Goal: Task Accomplishment & Management: Manage account settings

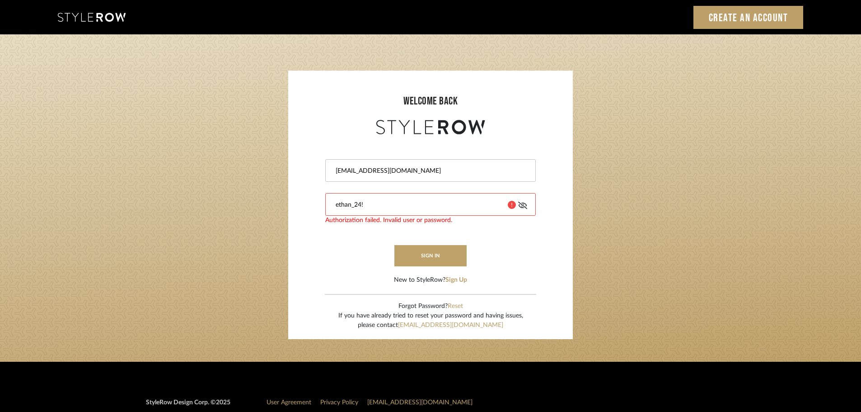
click at [412, 201] on input "ethan_24!" at bounding box center [418, 204] width 166 height 9
click at [384, 207] on input "Ethan_24!" at bounding box center [418, 204] width 166 height 9
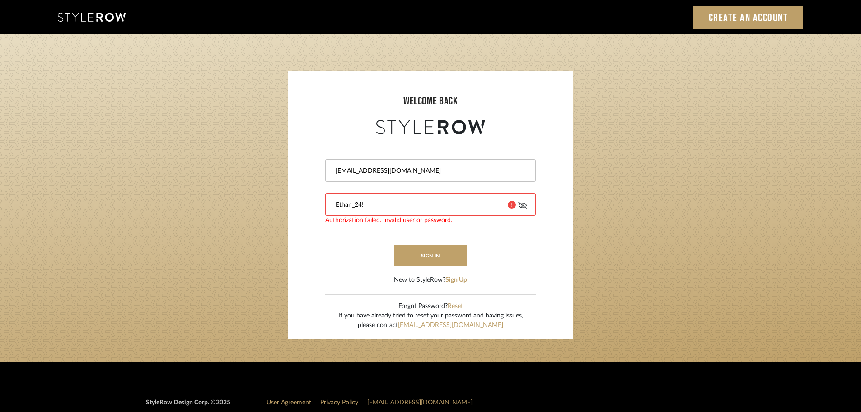
click at [384, 207] on input "Ethan_24!" at bounding box center [418, 204] width 166 height 9
click at [383, 205] on input "Ethan_24!" at bounding box center [418, 204] width 166 height 9
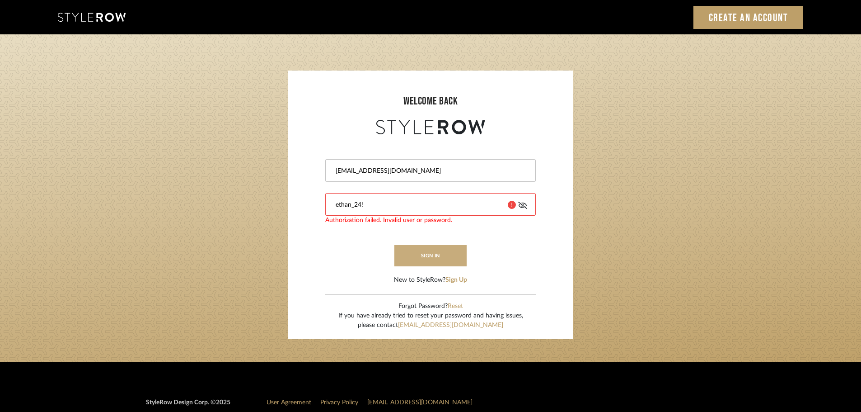
type input "ethan_24!"
click at [420, 253] on button "sign in" at bounding box center [430, 255] width 72 height 21
click at [452, 193] on div "ethan_24!" at bounding box center [430, 204] width 210 height 23
click at [436, 197] on div "ethan_24!" at bounding box center [430, 204] width 210 height 23
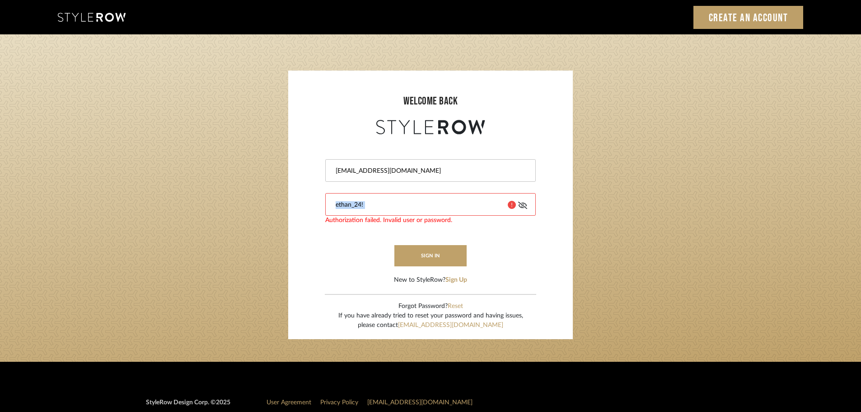
click at [436, 197] on div "ethan_24!" at bounding box center [430, 204] width 210 height 23
click at [430, 199] on div "ethan_24!" at bounding box center [430, 204] width 210 height 23
click at [399, 208] on input "ethan_24!" at bounding box center [418, 204] width 166 height 9
drag, startPoint x: 431, startPoint y: 204, endPoint x: 282, endPoint y: 208, distance: 149.6
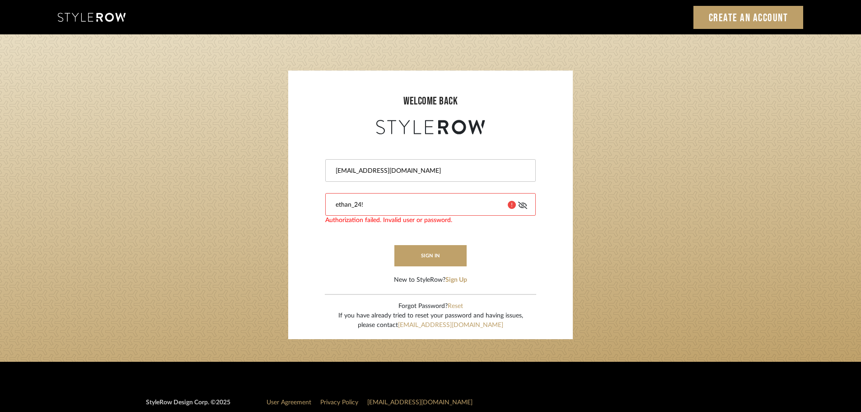
click at [267, 208] on login-page "welcome back [EMAIL_ADDRESS][DOMAIN_NAME] ethan_24! Authorization failed. Inval…" at bounding box center [430, 197] width 861 height 327
click at [460, 305] on button "Reset" at bounding box center [455, 305] width 15 height 9
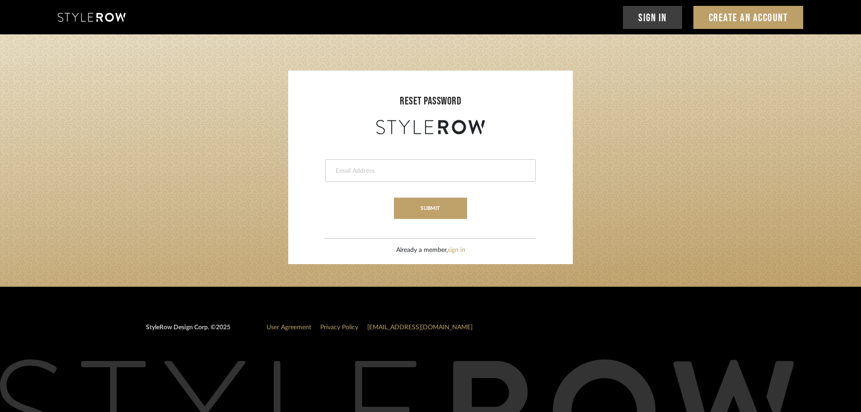
click at [455, 177] on div at bounding box center [430, 170] width 210 height 23
type input "[EMAIL_ADDRESS][DOMAIN_NAME]"
click at [433, 210] on button "submit" at bounding box center [430, 207] width 73 height 21
